Goal: Find specific page/section: Find specific page/section

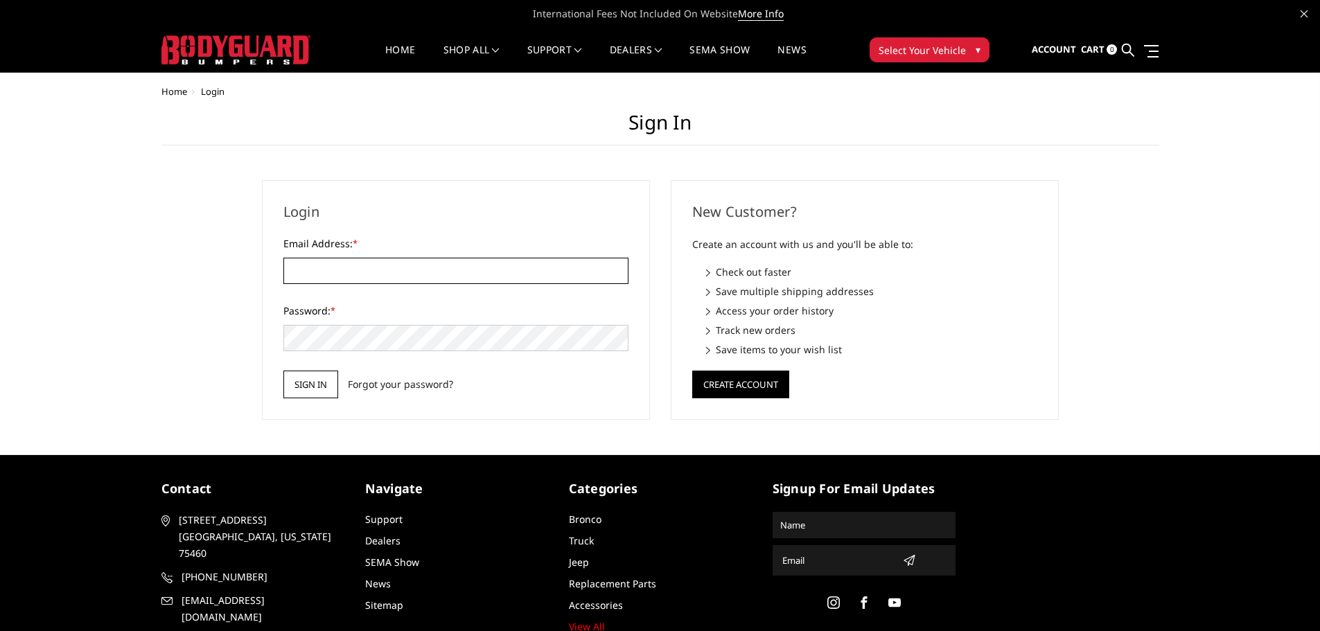
type input "customerservice@4wheelperformance.com"
click at [316, 384] on input "Sign in" at bounding box center [310, 385] width 55 height 28
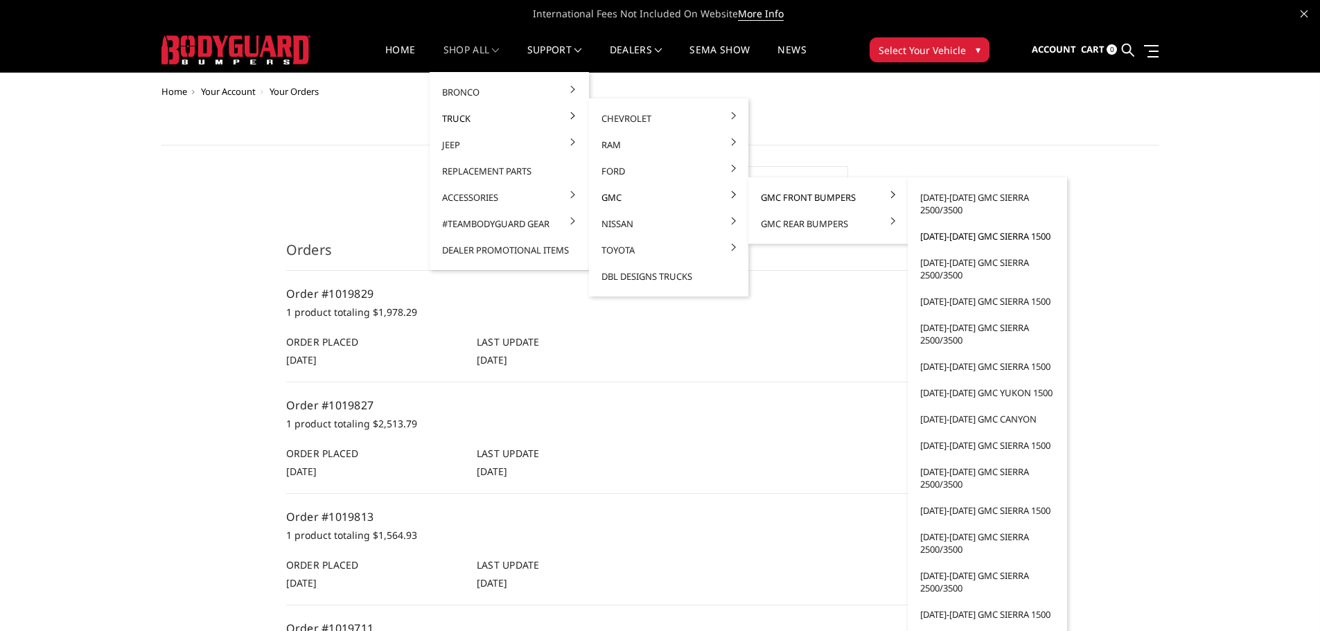
click at [975, 238] on link "[DATE]-[DATE] GMC Sierra 1500" at bounding box center [988, 236] width 148 height 26
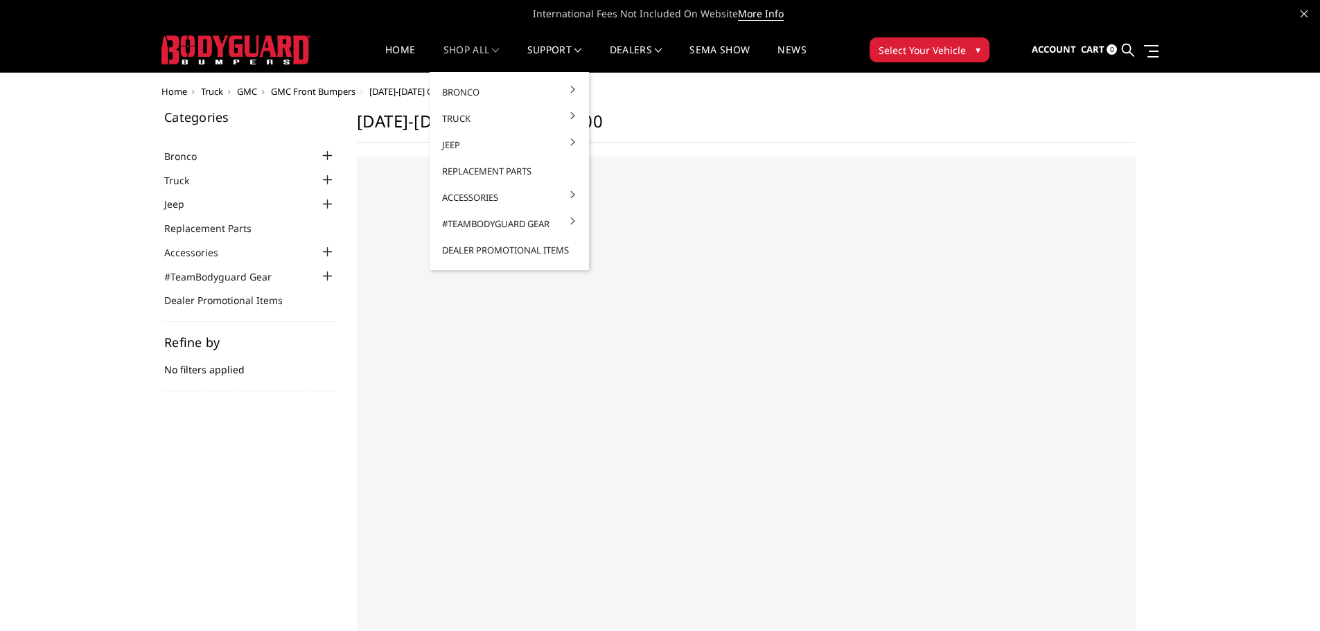
select select "US"
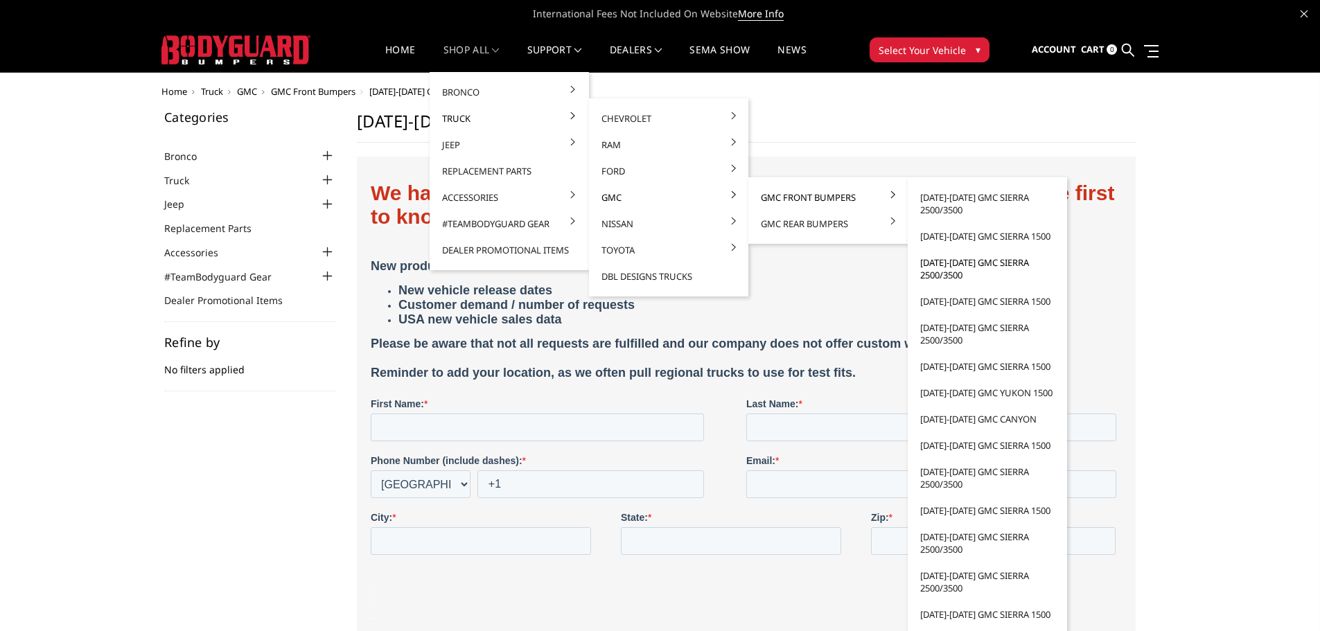
click at [933, 272] on link "[DATE]-[DATE] GMC Sierra 2500/3500" at bounding box center [988, 269] width 148 height 39
